Goal: Task Accomplishment & Management: Manage account settings

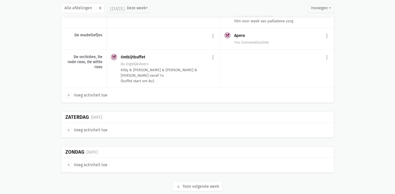
scroll to position [978, 0]
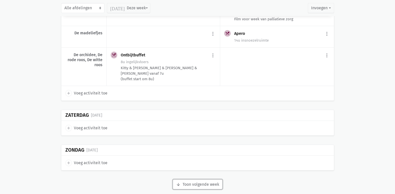
click at [198, 183] on button "arrow_downward Week wordt geladen Toon volgende week" at bounding box center [198, 185] width 50 height 10
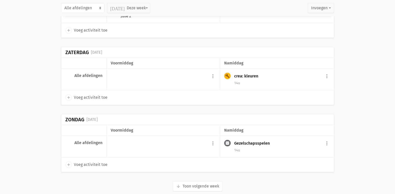
scroll to position [1893, 0]
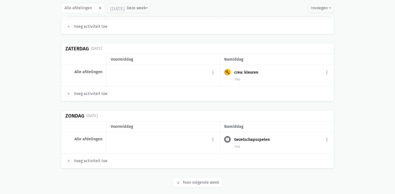
drag, startPoint x: 184, startPoint y: 165, endPoint x: 185, endPoint y: 169, distance: 4.5
click at [186, 178] on button "arrow_downward Week wordt geladen Toon volgende week" at bounding box center [198, 183] width 50 height 10
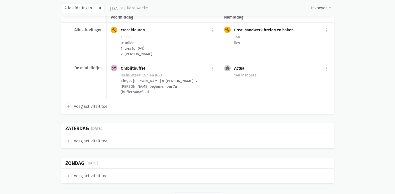
scroll to position [2661, 0]
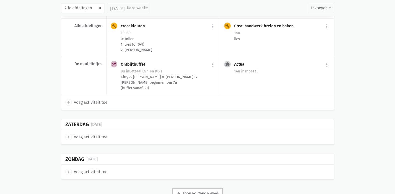
click at [196, 189] on button "arrow_downward Week wordt geladen Toon volgende week" at bounding box center [198, 194] width 50 height 10
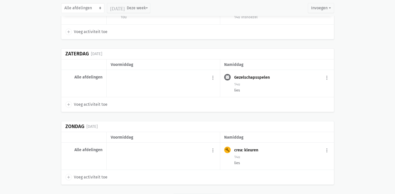
scroll to position [3503, 0]
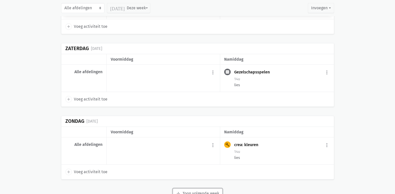
click at [197, 189] on button "arrow_downward Week wordt geladen Toon volgende week" at bounding box center [198, 194] width 50 height 10
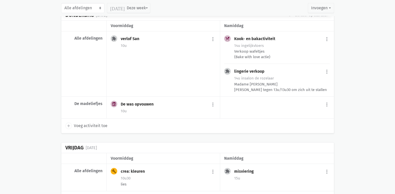
scroll to position [4151, 0]
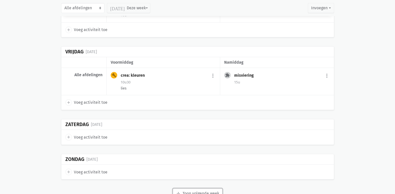
click at [200, 189] on button "arrow_downward Week wordt geladen Toon volgende week" at bounding box center [198, 194] width 50 height 10
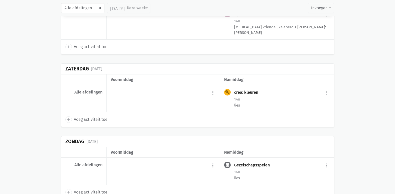
scroll to position [4820, 0]
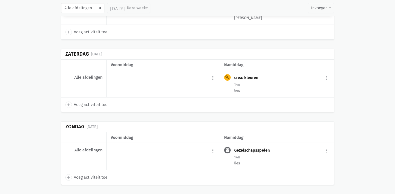
drag, startPoint x: 196, startPoint y: 184, endPoint x: 198, endPoint y: 179, distance: 5.5
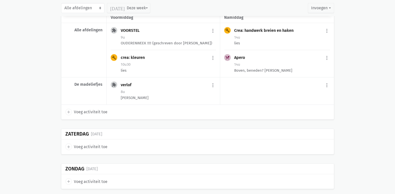
scroll to position [5483, 0]
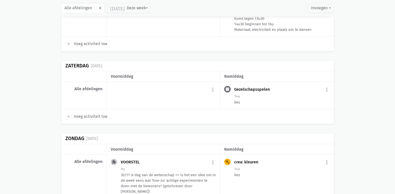
scroll to position [6115, 0]
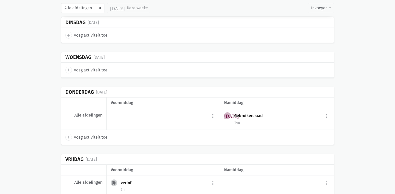
scroll to position [6365, 0]
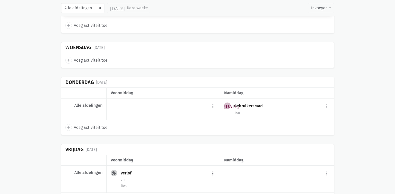
click at [213, 169] on button "more_vert" at bounding box center [213, 174] width 6 height 10
click at [211, 167] on div "extension verlof more_vert edit Bewerk [PERSON_NAME] fiche [DATE] Plan opnieuw …" at bounding box center [164, 179] width 114 height 27
click at [214, 169] on button "more_vert" at bounding box center [213, 174] width 6 height 10
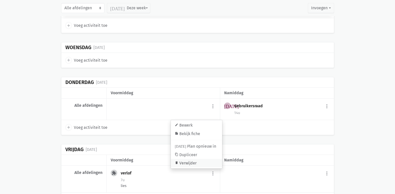
click at [196, 159] on link "delete Verwijder" at bounding box center [196, 163] width 51 height 9
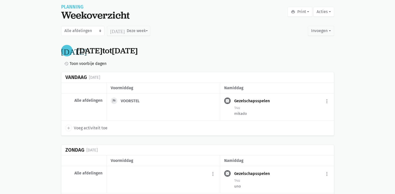
scroll to position [50, 0]
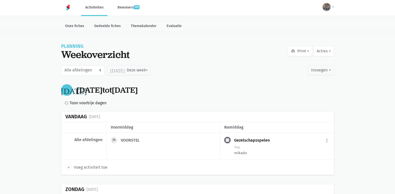
scroll to position [0, 0]
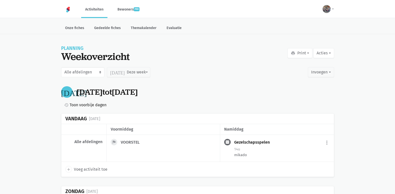
click at [219, 176] on div "add Voeg activiteit toe" at bounding box center [197, 169] width 273 height 15
